Goal: Information Seeking & Learning: Learn about a topic

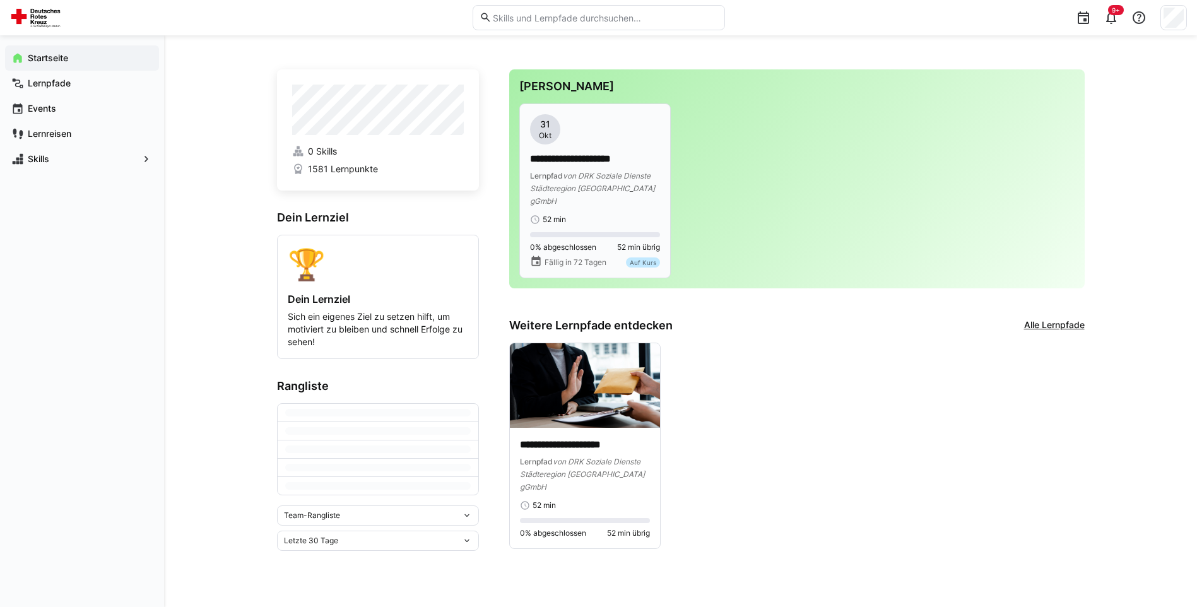
click at [560, 184] on span "von DRK Soziale Dienste Städteregion [GEOGRAPHIC_DATA] gGmbH" at bounding box center [592, 188] width 125 height 35
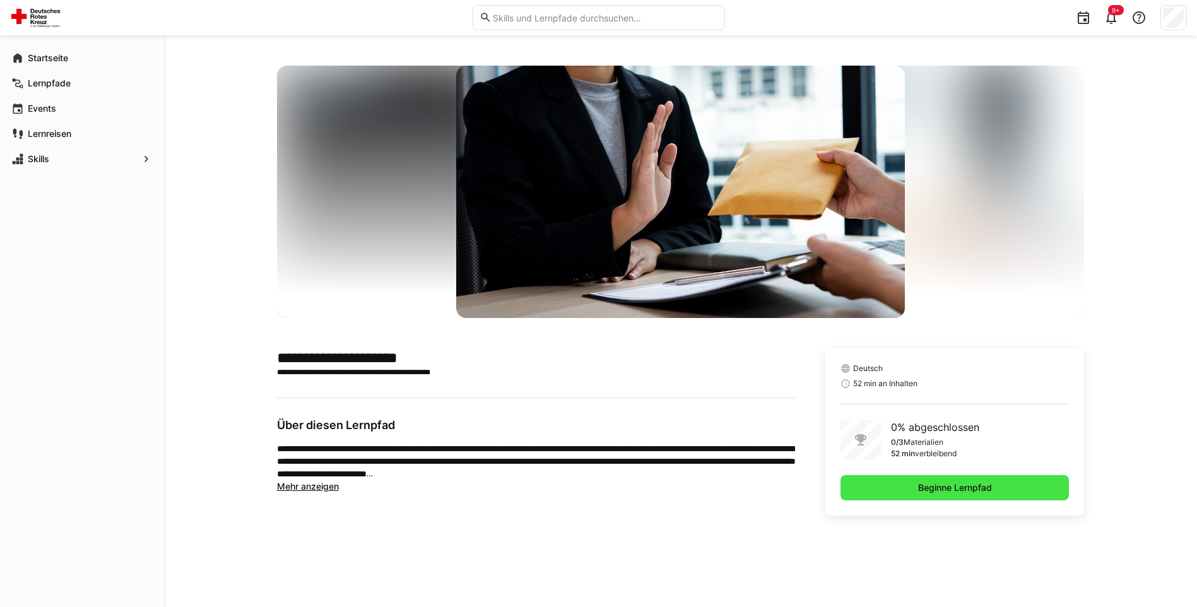
click at [886, 485] on span "Beginne Lernpfad" at bounding box center [955, 487] width 229 height 25
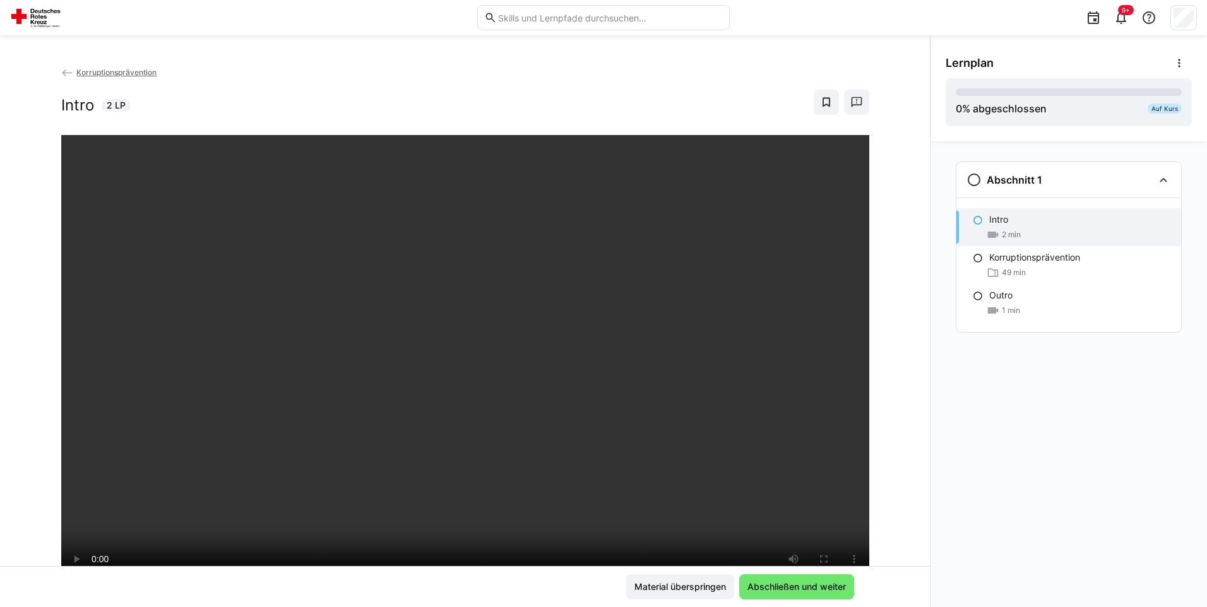
scroll to position [63, 0]
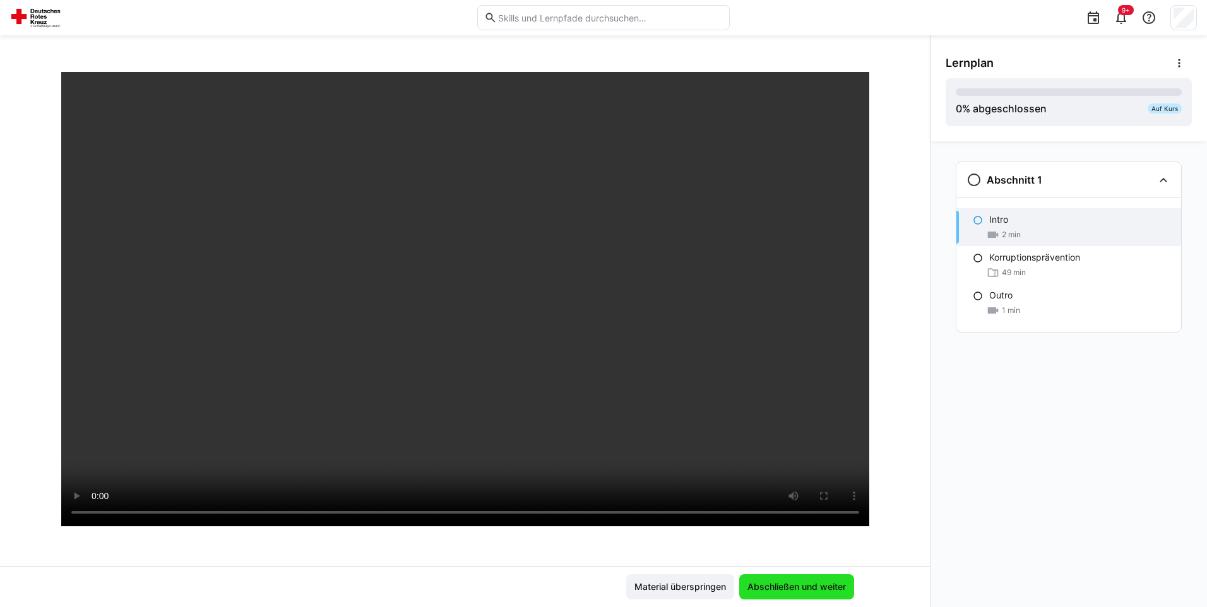
click at [812, 587] on span "Abschließen und weiter" at bounding box center [796, 587] width 102 height 13
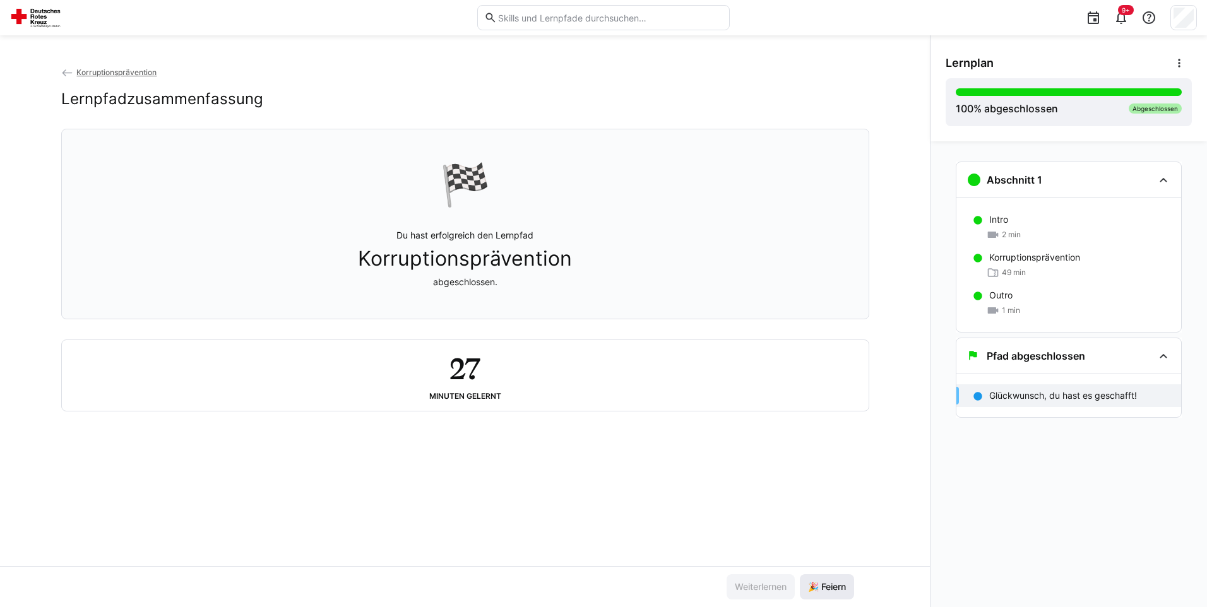
click at [824, 576] on span "🎉 Feiern" at bounding box center [827, 586] width 54 height 25
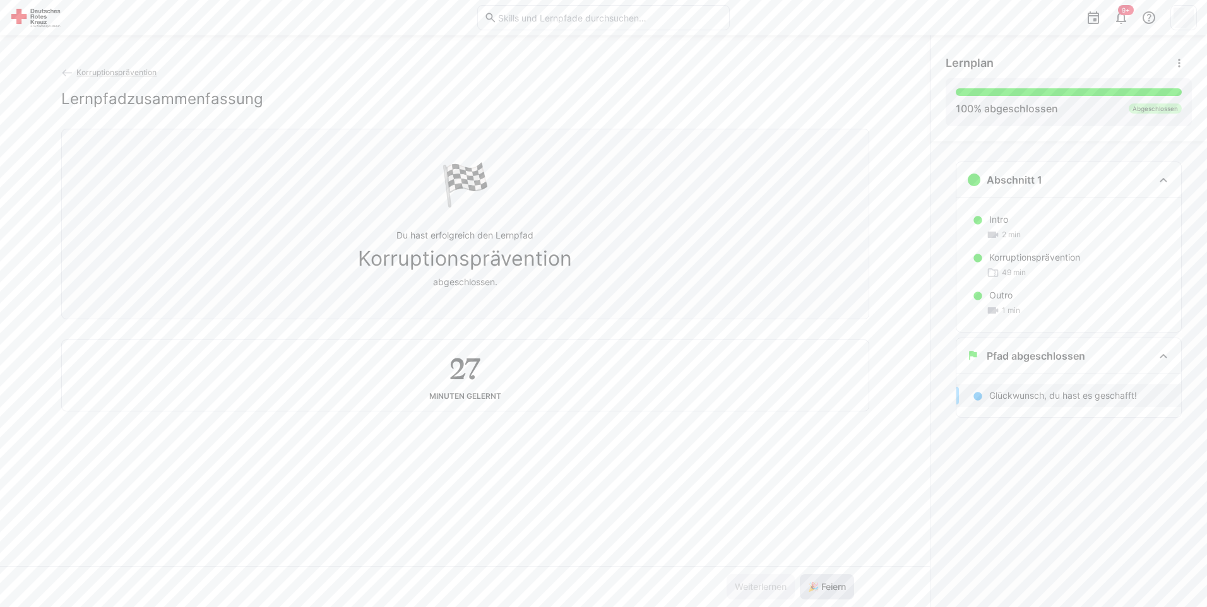
click at [825, 583] on span "🎉 Feiern" at bounding box center [827, 587] width 42 height 13
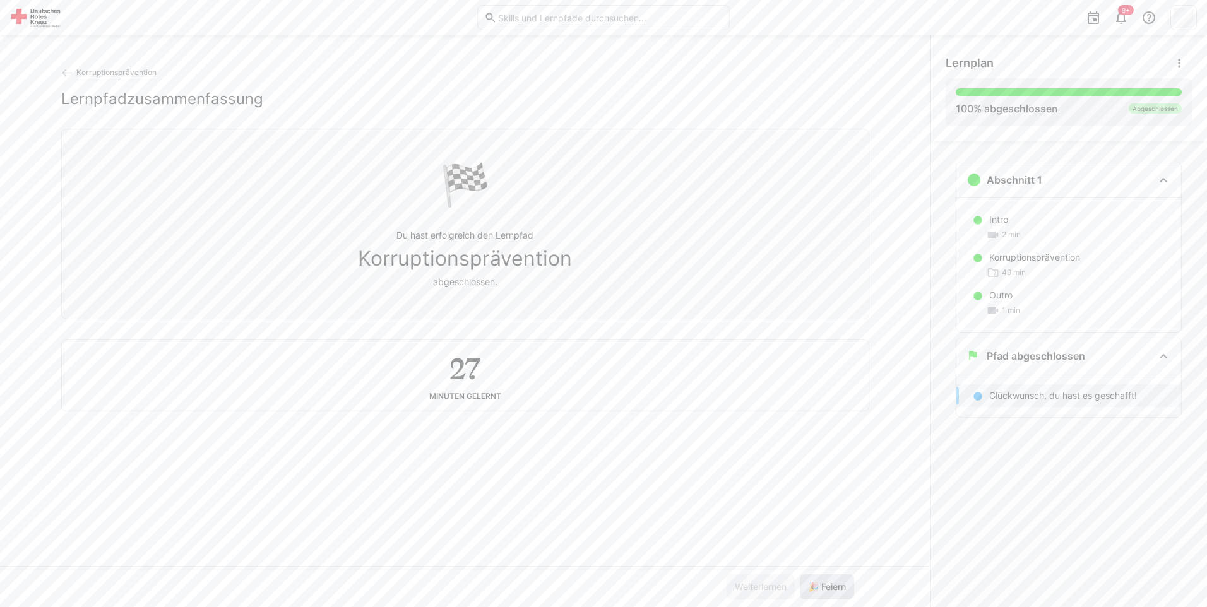
click at [825, 583] on span "🎉 Feiern" at bounding box center [827, 587] width 42 height 13
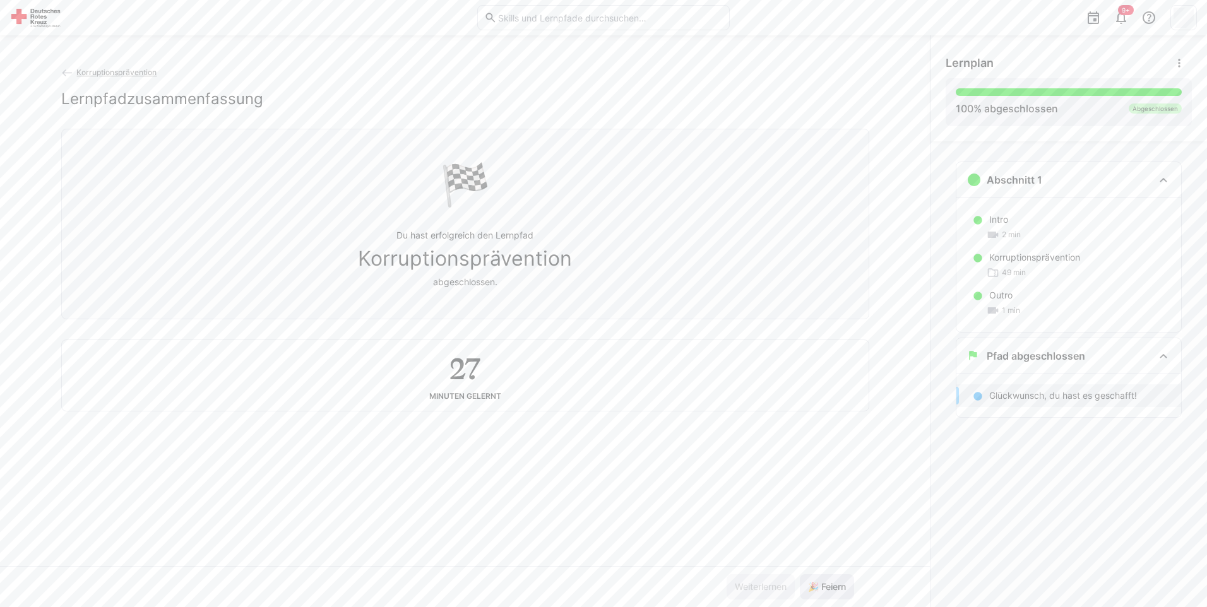
click at [825, 583] on span "🎉 Feiern" at bounding box center [827, 587] width 42 height 13
click at [825, 584] on span "🎉 Feiern" at bounding box center [827, 587] width 42 height 13
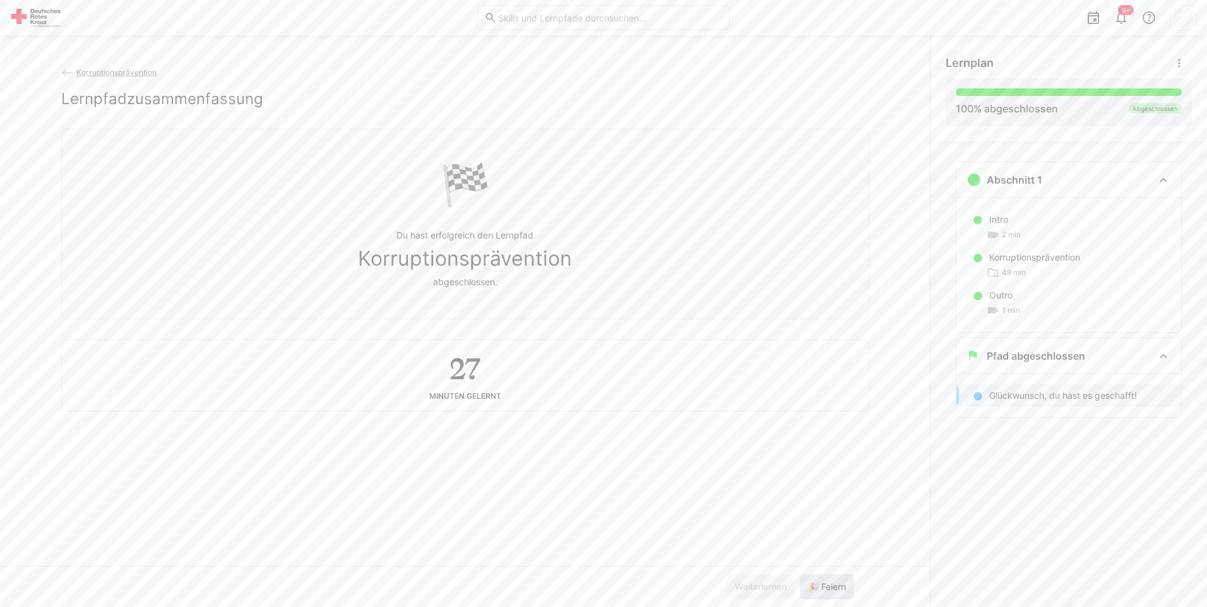
click at [825, 584] on span "🎉 Feiern" at bounding box center [827, 587] width 42 height 13
click at [825, 585] on span "🎉 Feiern" at bounding box center [827, 587] width 42 height 13
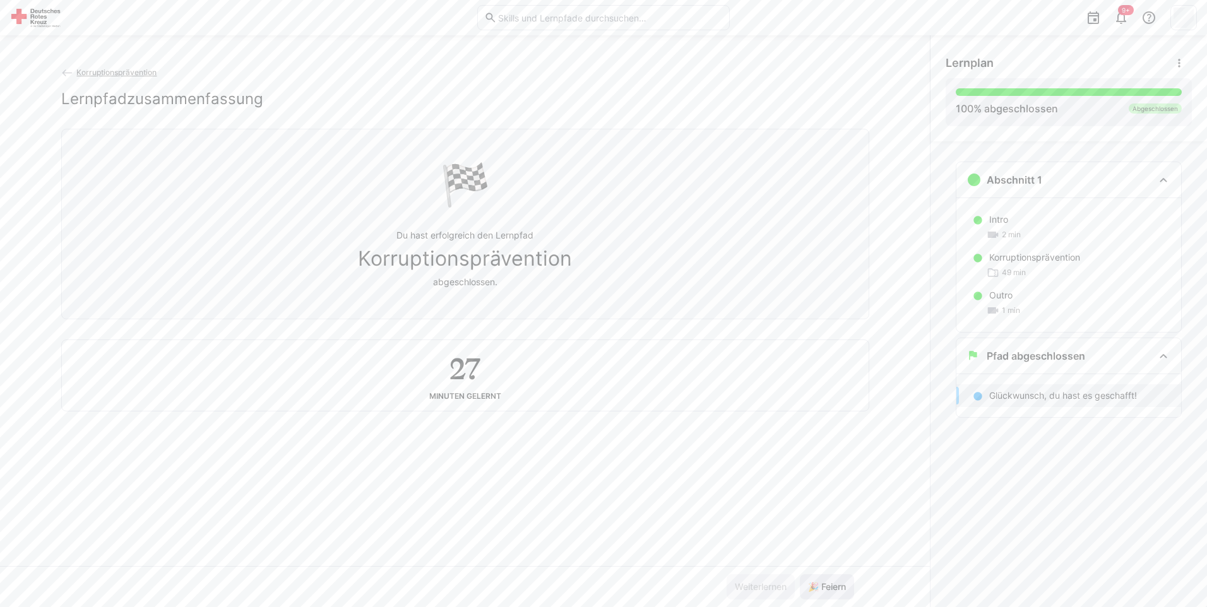
click at [825, 586] on span "🎉 Feiern" at bounding box center [827, 587] width 42 height 13
click at [833, 585] on span "🎉 Feiern" at bounding box center [827, 587] width 42 height 13
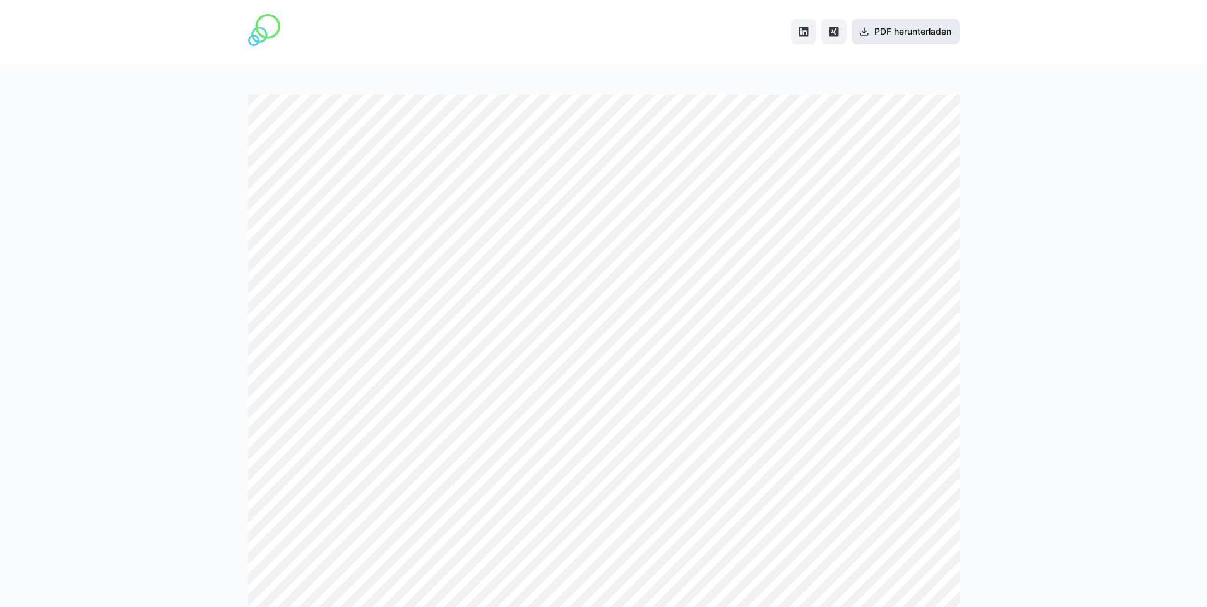
click at [872, 26] on span "PDF herunterladen" at bounding box center [912, 31] width 81 height 13
click at [897, 28] on span "PDF herunterladen" at bounding box center [912, 31] width 81 height 13
